Goal: Book appointment/travel/reservation

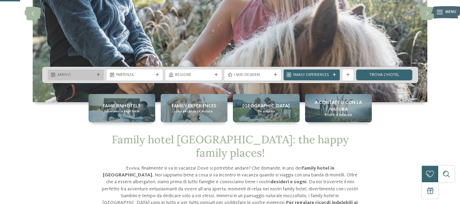
scroll to position [102, 0]
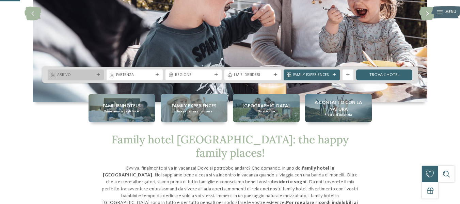
click at [100, 73] on icon at bounding box center [98, 74] width 3 height 3
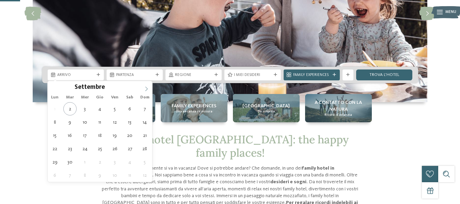
click at [144, 90] on icon at bounding box center [146, 88] width 5 height 5
type div "[DATE]"
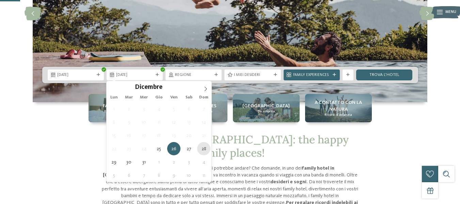
type div "[DATE]"
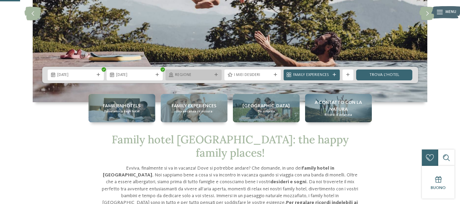
click at [195, 74] on span "Regione" at bounding box center [193, 75] width 37 height 5
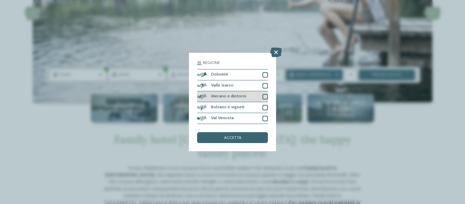
click at [267, 95] on div at bounding box center [264, 96] width 5 height 5
click at [220, 136] on div "accetta" at bounding box center [232, 137] width 71 height 11
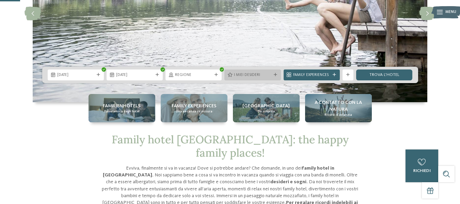
click at [268, 75] on span "I miei desideri" at bounding box center [252, 75] width 37 height 5
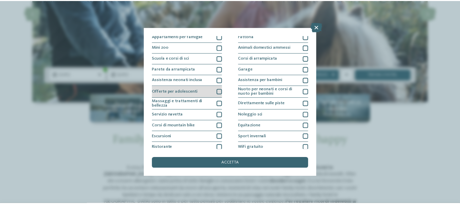
scroll to position [83, 0]
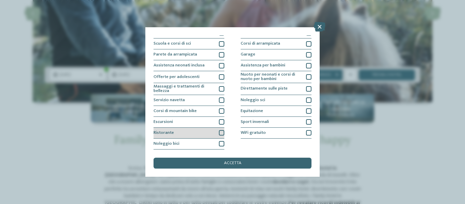
click at [219, 133] on div at bounding box center [221, 132] width 5 height 5
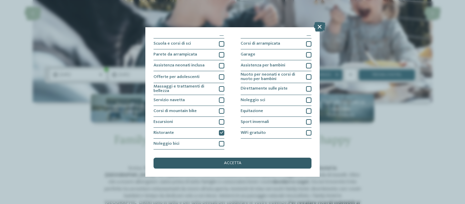
click at [274, 160] on div "accetta" at bounding box center [233, 163] width 158 height 11
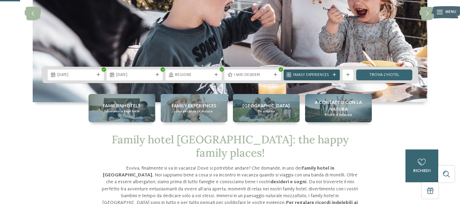
click at [334, 74] on icon at bounding box center [334, 74] width 3 height 3
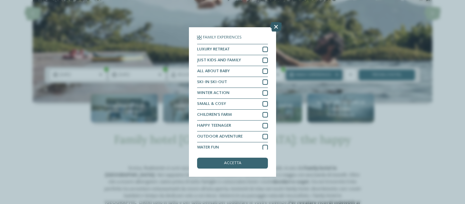
click at [275, 25] on icon at bounding box center [276, 27] width 12 height 10
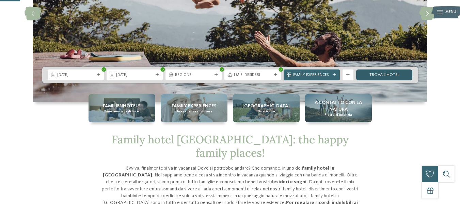
click at [392, 73] on link "trova l’hotel" at bounding box center [384, 74] width 56 height 11
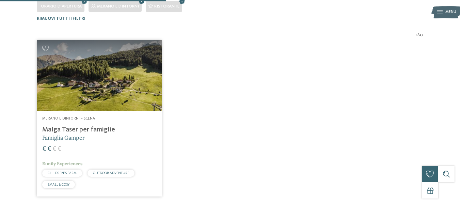
scroll to position [202, 0]
